Goal: Navigation & Orientation: Understand site structure

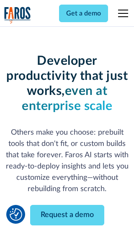
scroll to position [100, 0]
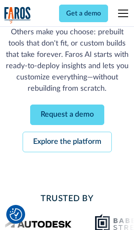
click at [67, 115] on link "Request a demo" at bounding box center [67, 115] width 74 height 21
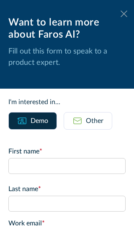
click at [124, 14] on icon at bounding box center [124, 13] width 7 height 6
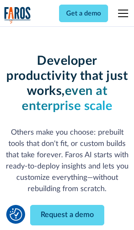
scroll to position [128, 0]
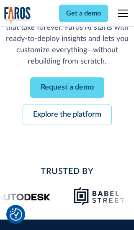
click at [67, 115] on link "Explore the platform" at bounding box center [67, 115] width 89 height 21
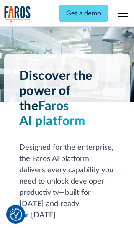
scroll to position [6289, 0]
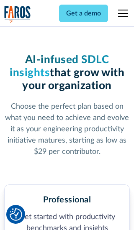
scroll to position [1298, 0]
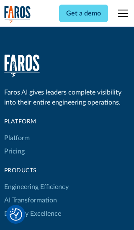
click at [16, 131] on link "Platform" at bounding box center [17, 137] width 26 height 13
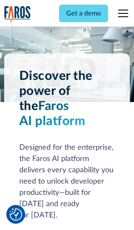
scroll to position [6558, 0]
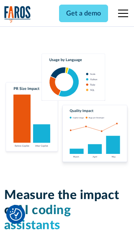
scroll to position [5176, 0]
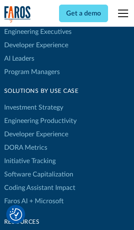
click at [25, 141] on link "DORA Metrics" at bounding box center [25, 147] width 43 height 13
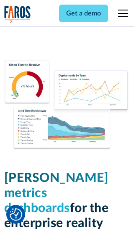
scroll to position [3666, 0]
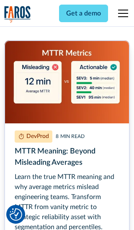
scroll to position [3787, 0]
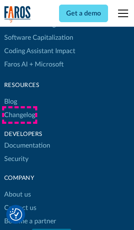
click at [19, 115] on link "Changelog" at bounding box center [19, 114] width 31 height 13
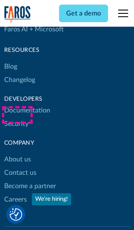
click at [17, 153] on link "About us" at bounding box center [17, 159] width 27 height 13
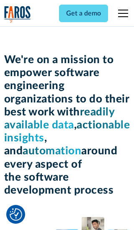
scroll to position [2887, 0]
